Goal: Navigation & Orientation: Find specific page/section

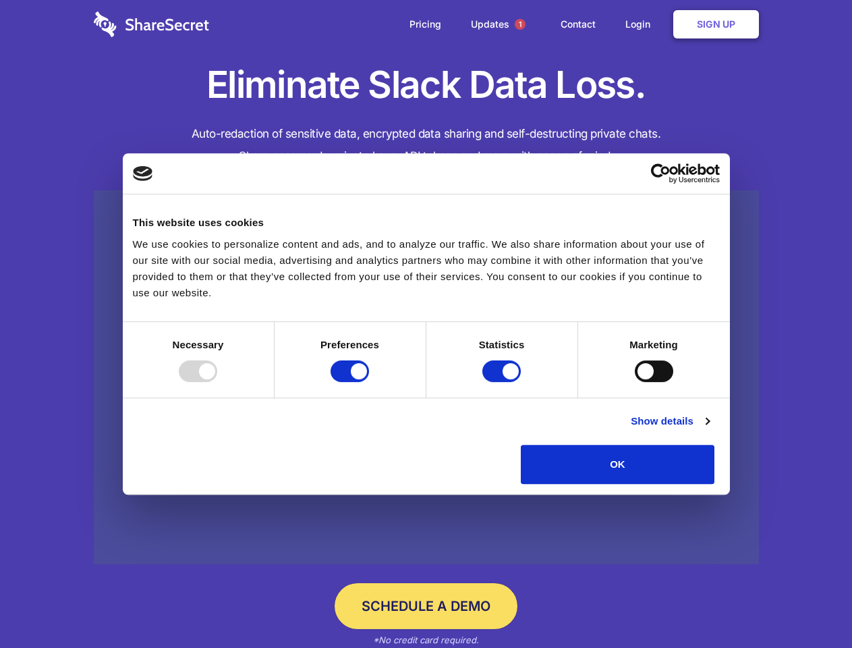
click at [217, 382] on div at bounding box center [198, 371] width 38 height 22
click at [369, 382] on input "Preferences" at bounding box center [350, 371] width 38 height 22
checkbox input "false"
click at [503, 382] on input "Statistics" at bounding box center [501, 371] width 38 height 22
checkbox input "false"
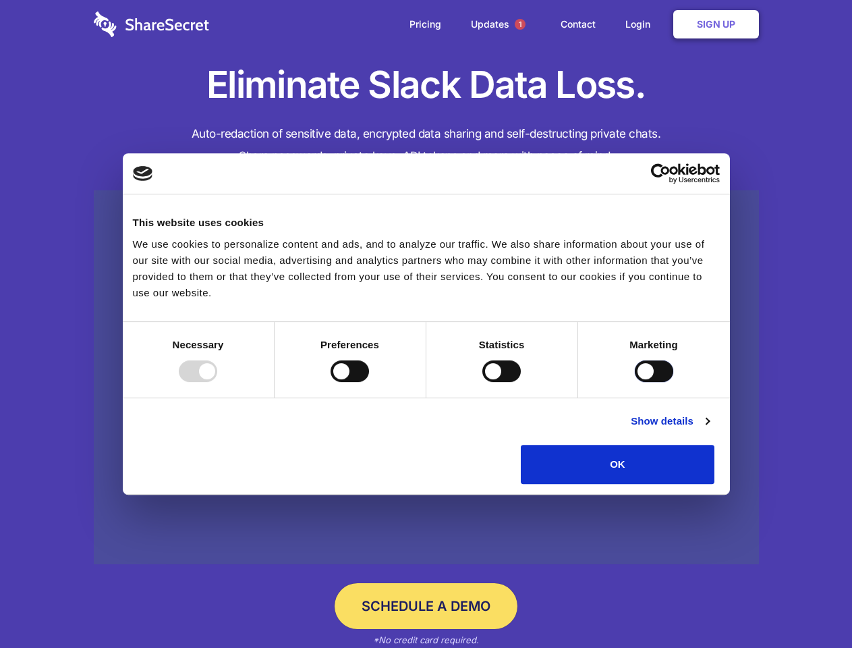
click at [635, 382] on input "Marketing" at bounding box center [654, 371] width 38 height 22
checkbox input "true"
click at [709, 429] on link "Show details" at bounding box center [670, 421] width 78 height 16
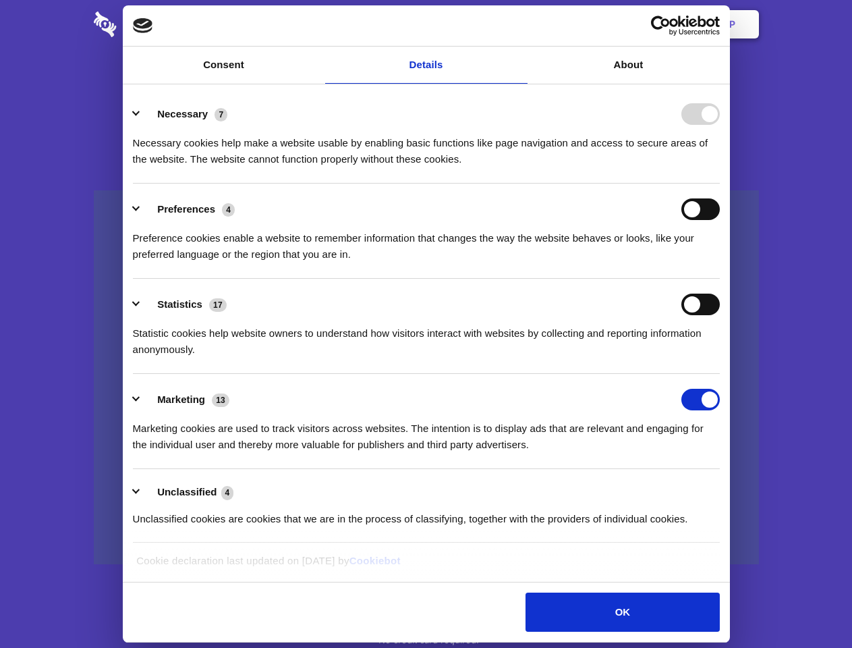
click at [720, 184] on li "Necessary 7 Necessary cookies help make a website usable by enabling basic func…" at bounding box center [426, 135] width 587 height 95
click at [519, 24] on span "1" at bounding box center [520, 24] width 11 height 11
